Goal: Check status: Check status

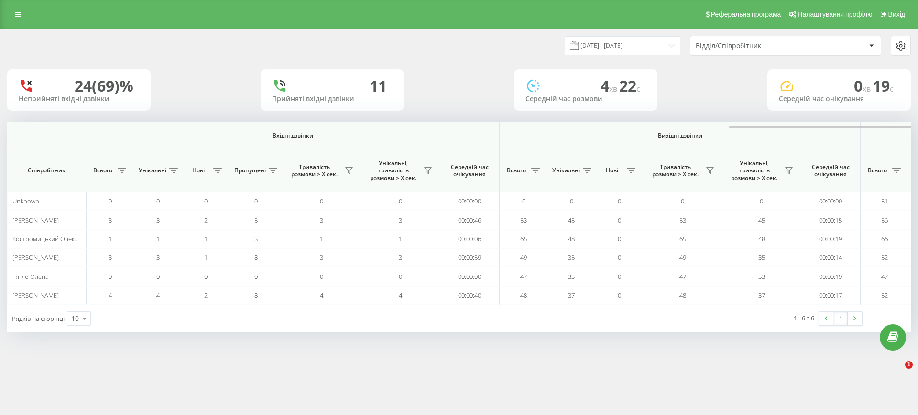
click at [717, 125] on div at bounding box center [889, 125] width 904 height 7
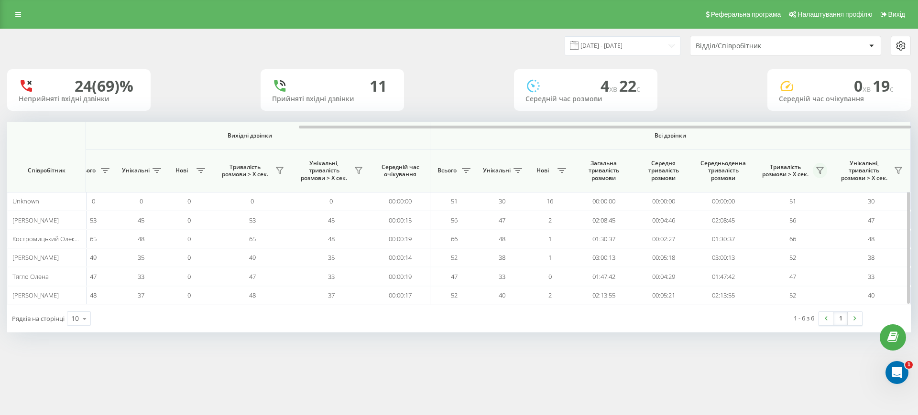
click at [819, 171] on icon at bounding box center [820, 171] width 8 height 8
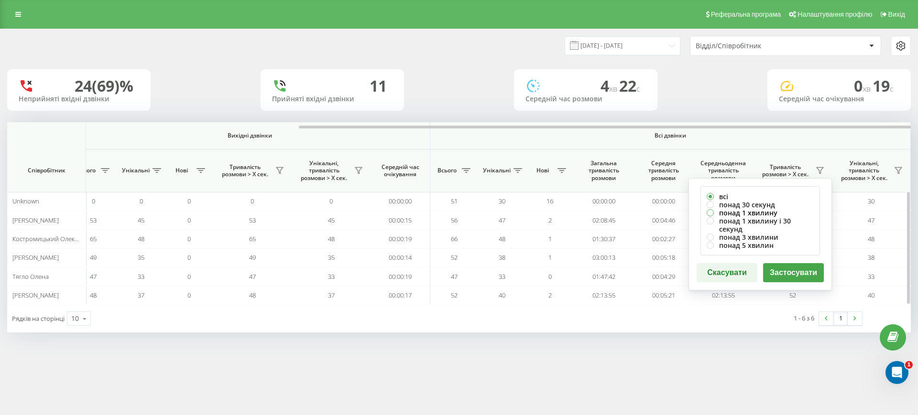
click at [749, 212] on label "понад 1 хвилину" at bounding box center [760, 213] width 107 height 8
radio input "true"
click at [774, 263] on button "Застосувати" at bounding box center [793, 272] width 61 height 19
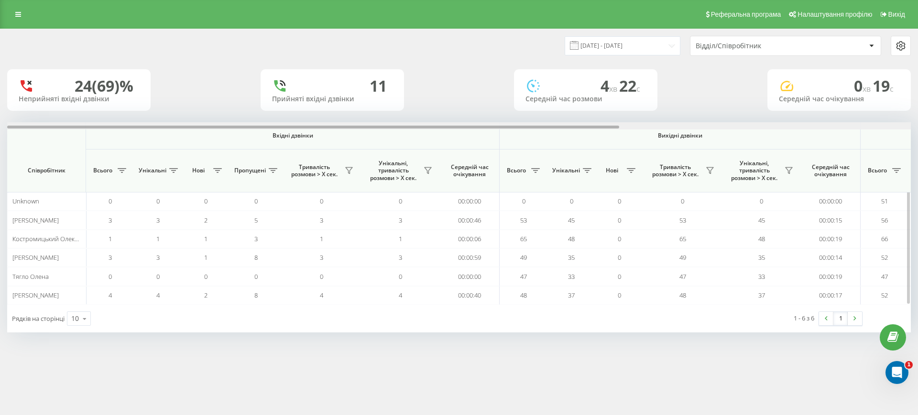
click at [818, 126] on div at bounding box center [459, 125] width 904 height 7
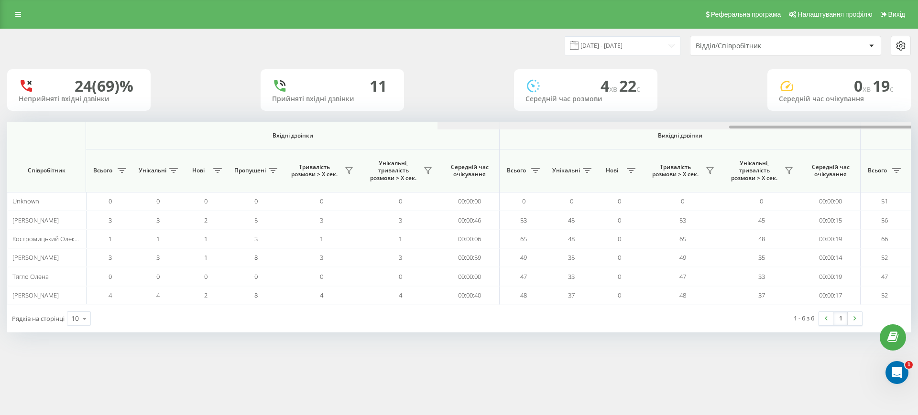
scroll to position [0, 430]
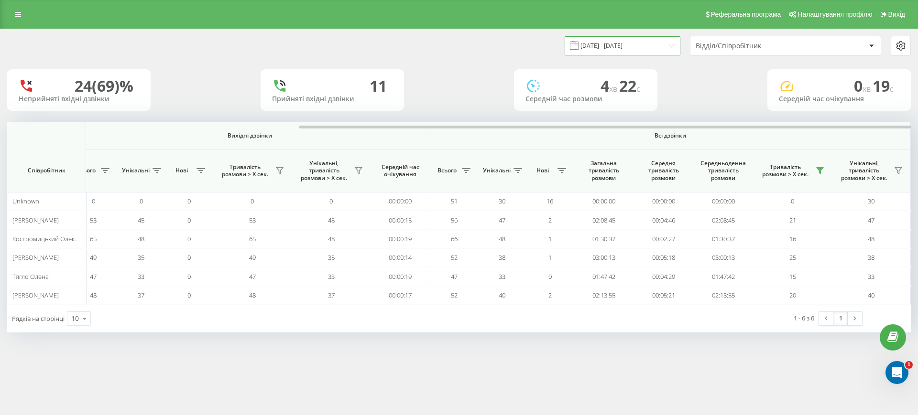
click at [604, 50] on input "[DATE] - [DATE]" at bounding box center [623, 45] width 116 height 19
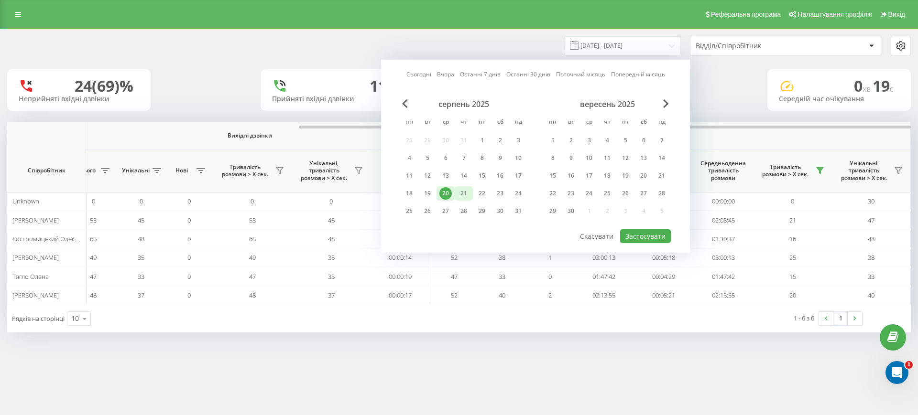
click at [465, 192] on div "21" at bounding box center [464, 193] width 12 height 12
click at [646, 235] on button "Застосувати" at bounding box center [645, 236] width 51 height 14
type input "[DATE] - [DATE]"
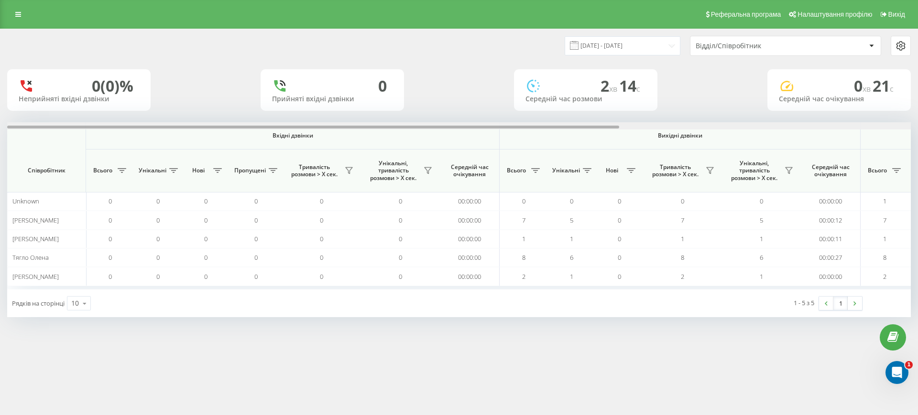
click at [766, 126] on div at bounding box center [459, 125] width 904 height 7
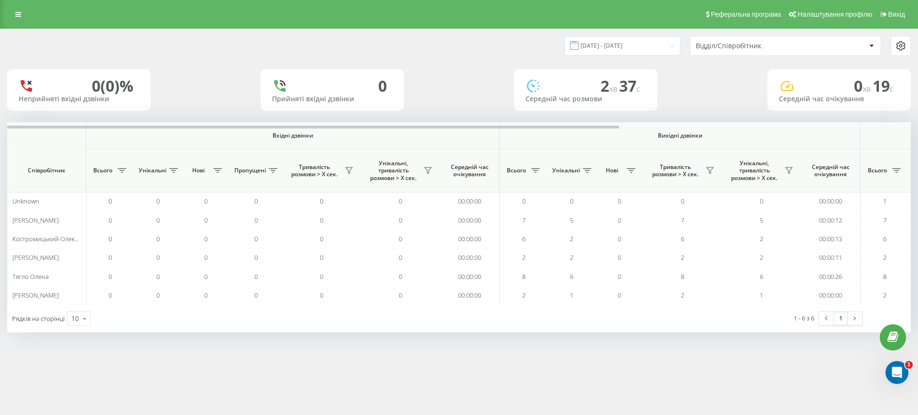
click at [736, 120] on div "21.08.2025 - 21.08.2025 Відділ/Співробітник 0 (0)% Неприйняті вхідні дзвінки 0 …" at bounding box center [459, 181] width 904 height 304
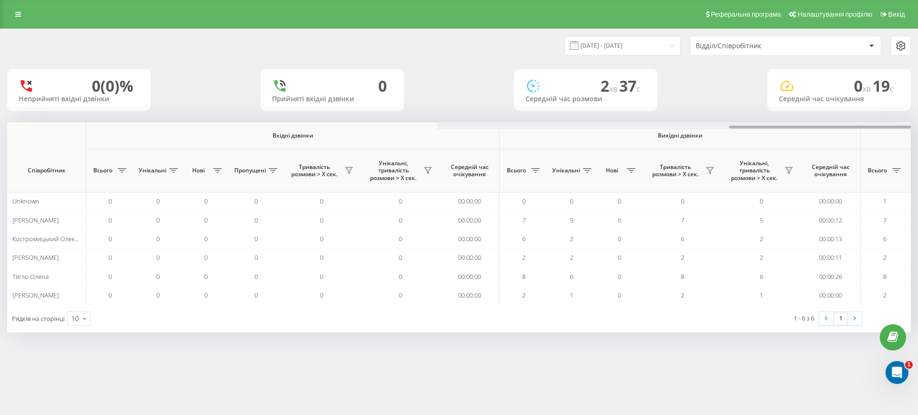
scroll to position [0, 430]
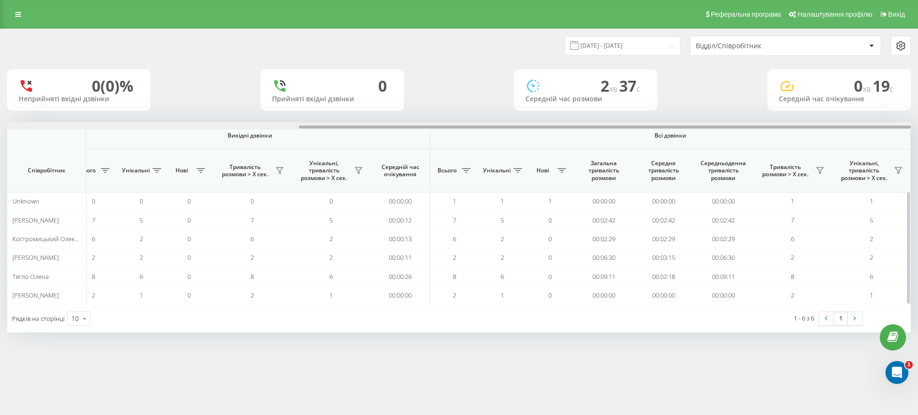
click at [738, 127] on div at bounding box center [459, 125] width 904 height 7
